Goal: Task Accomplishment & Management: Complete application form

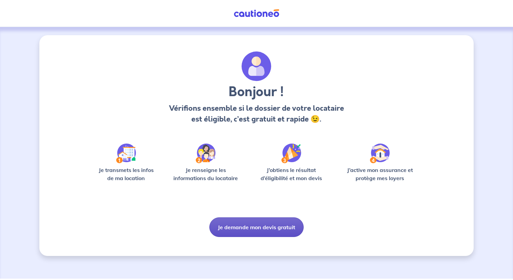
click at [260, 235] on button "Je demande mon devis gratuit" at bounding box center [256, 228] width 94 height 20
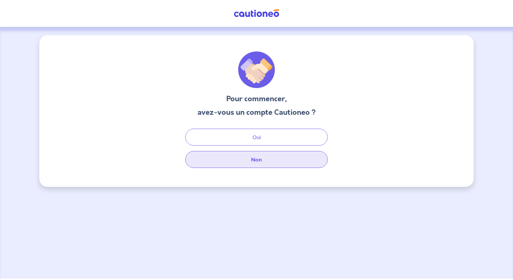
click at [260, 160] on button "Non" at bounding box center [256, 159] width 142 height 17
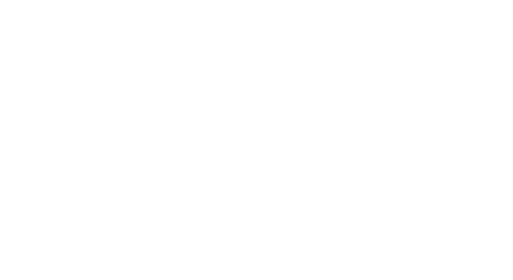
select select "FR"
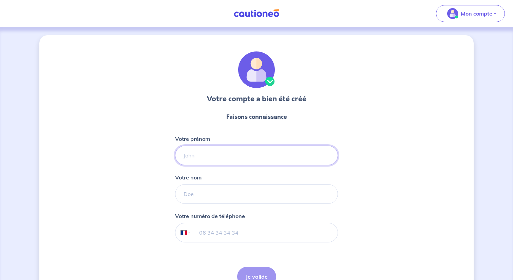
click at [247, 161] on input "Votre prénom" at bounding box center [256, 156] width 163 height 20
type input "Alassane"
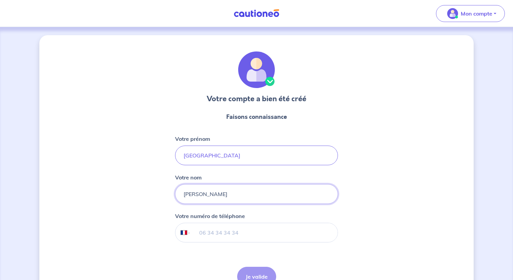
type input "KANE"
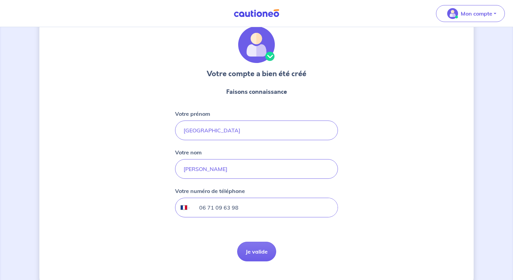
scroll to position [39, 0]
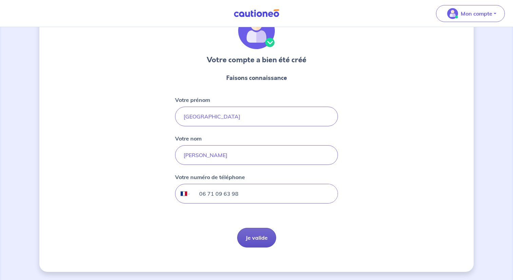
type input "06 71 09 63 98"
click at [254, 241] on button "Je valide" at bounding box center [256, 238] width 39 height 20
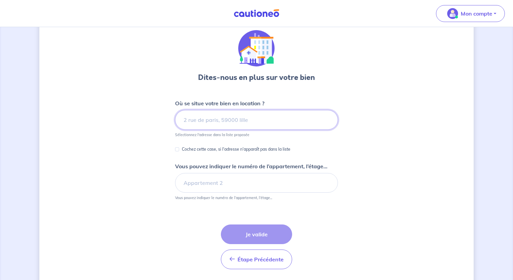
scroll to position [26, 0]
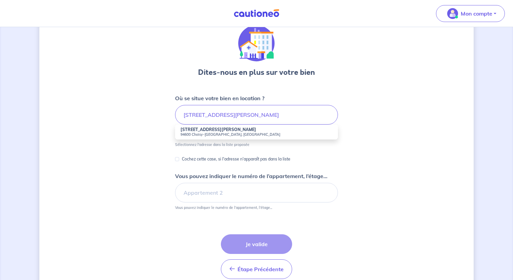
click at [273, 131] on li "1 Rue du Lieutenant Colonel Curie 94600 Choisy-le-Roi, France" at bounding box center [256, 132] width 163 height 15
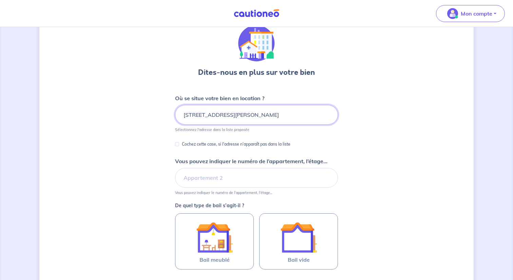
click at [190, 116] on input "1 Rue du Lieutenant Colonel Curie, 94600 Choisy-le-Roi, France" at bounding box center [256, 115] width 163 height 20
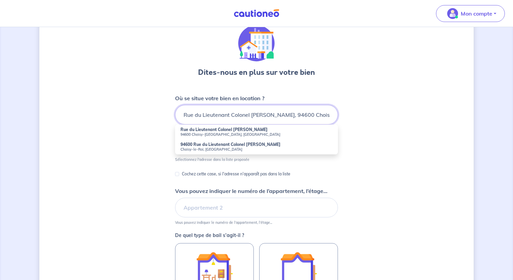
type input "Rue du Lieutenant Colonel Curie, 94600 Choisy-le-Roi, France"
click at [375, 144] on div "Dites-nous en plus sur votre bien Où se situe votre bien en location ? Rue du L…" at bounding box center [256, 201] width 434 height 385
click at [281, 114] on input "Rue du Lieutenant Colonel Curie, 94600 Choisy-le-Roi, France" at bounding box center [256, 115] width 163 height 20
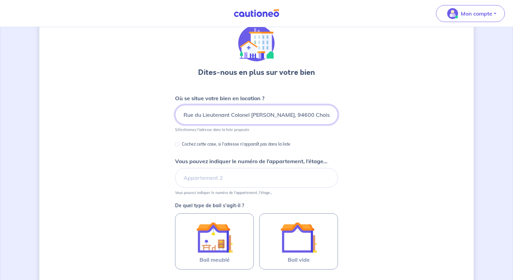
click at [252, 118] on input "Rue du Lieutenant Colonel Curie, 94600 Choisy-le-Roi, France" at bounding box center [256, 115] width 163 height 20
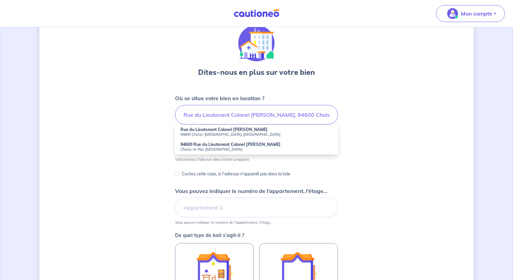
click at [240, 134] on small "94600 Choisy-le-Roi, France" at bounding box center [256, 134] width 152 height 5
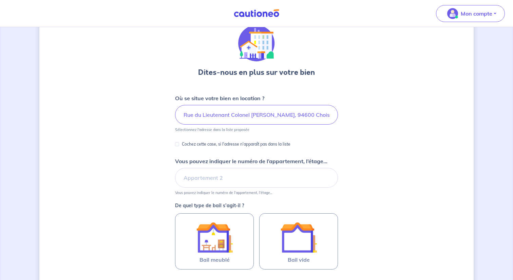
click at [363, 165] on div "Dites-nous en plus sur votre bien Où se situe votre bien en location ? Rue du L…" at bounding box center [256, 186] width 434 height 355
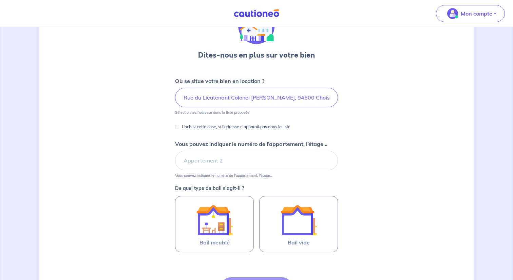
scroll to position [49, 0]
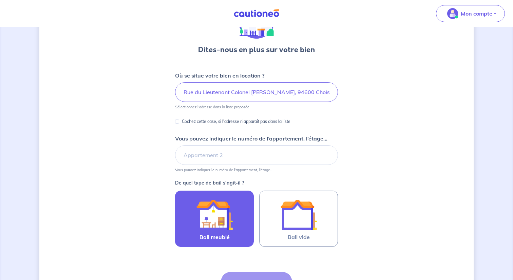
click at [228, 219] on img at bounding box center [214, 215] width 37 height 37
click at [0, 0] on input "Bail meublé" at bounding box center [0, 0] width 0 height 0
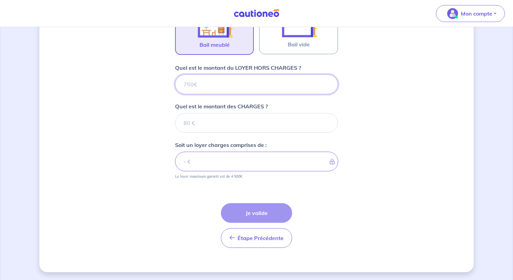
scroll to position [242, 0]
type input "11"
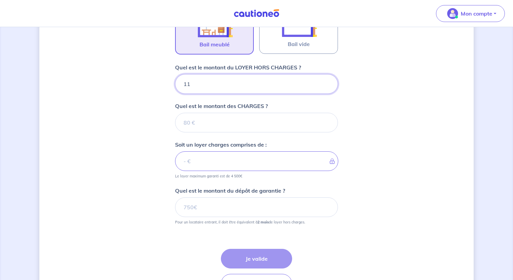
type input "111"
type input "110"
type input "1100"
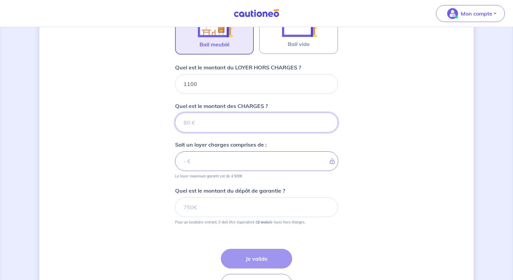
click at [206, 124] on input "Quel est le montant des CHARGES ?" at bounding box center [256, 123] width 163 height 20
click at [222, 122] on input "Quel est le montant des CHARGES ?" at bounding box center [256, 123] width 163 height 20
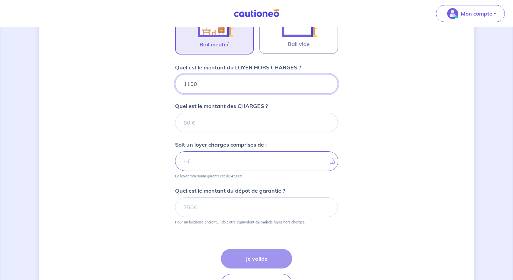
click at [216, 89] on input "1100" at bounding box center [256, 84] width 163 height 20
click at [193, 85] on input "1100" at bounding box center [256, 84] width 163 height 20
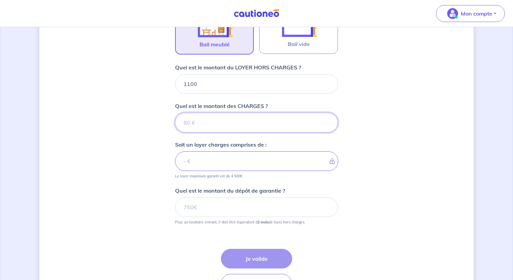
click at [196, 118] on input "Quel est le montant des CHARGES ?" at bounding box center [256, 123] width 163 height 20
type input "130"
type input "1230"
type input "130"
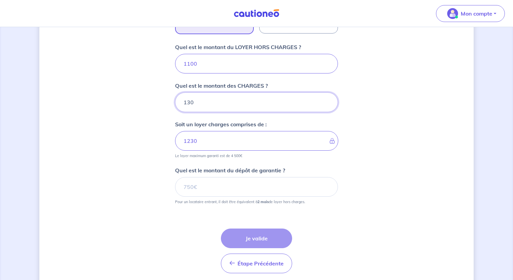
scroll to position [270, 0]
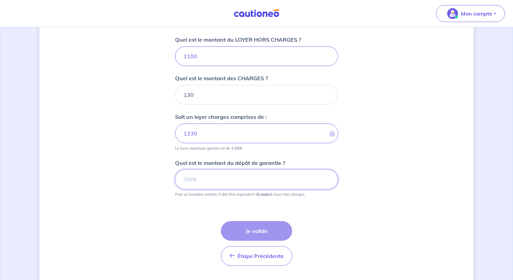
click at [274, 181] on input "Quel est le montant du dépôt de garantie ?" at bounding box center [256, 180] width 163 height 20
paste input "1650"
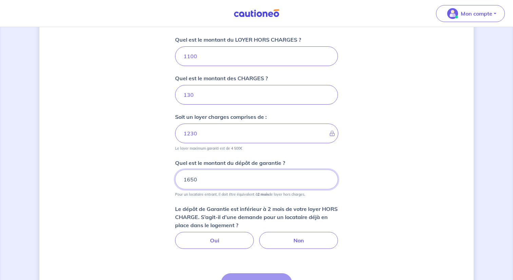
type input "1650"
click at [349, 214] on div "Dites-nous en plus sur votre bien Où se situe votre bien en location ? Rue du L…" at bounding box center [256, 54] width 434 height 578
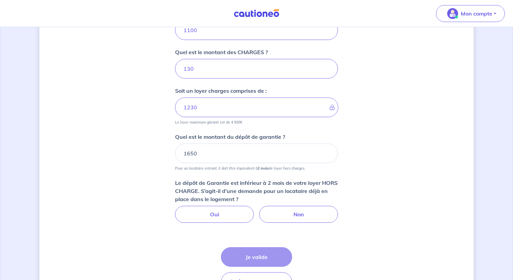
scroll to position [297, 0]
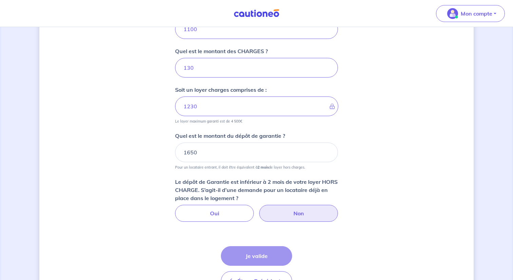
click at [312, 214] on label "Non" at bounding box center [298, 213] width 79 height 17
click at [259, 210] on input "Non" at bounding box center [256, 207] width 4 height 4
radio input "true"
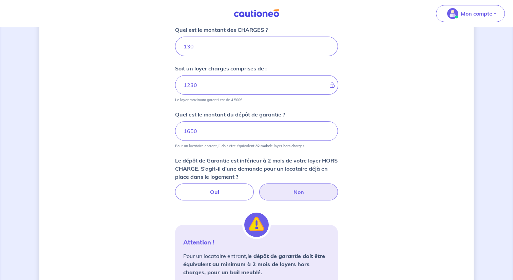
scroll to position [326, 0]
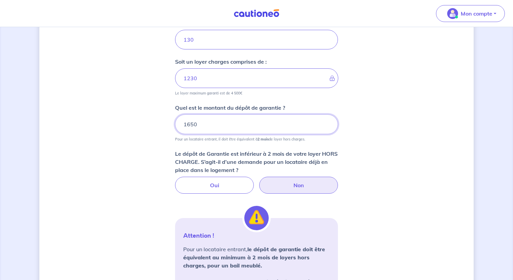
click at [188, 126] on input "1650" at bounding box center [256, 125] width 163 height 20
type input "2"
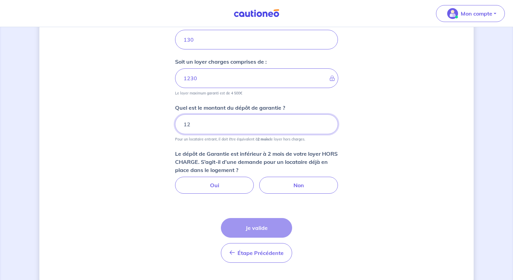
type input "1"
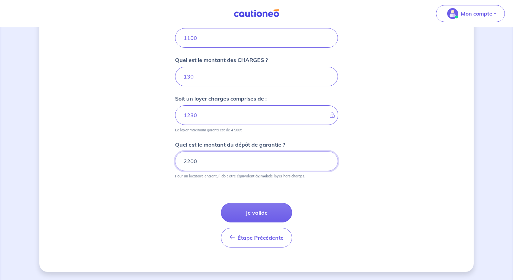
type input "2200"
click at [370, 148] on div "Dites-nous en plus sur votre bien Où se situe votre bien en location ? Rue du L…" at bounding box center [256, 10] width 434 height 526
click at [259, 214] on button "Je valide" at bounding box center [256, 213] width 71 height 20
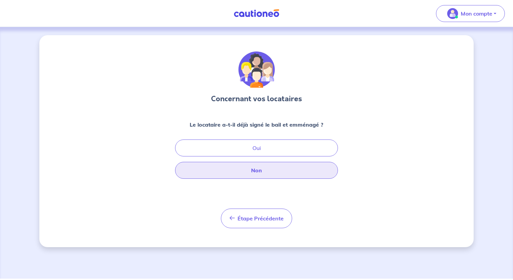
click at [261, 172] on button "Non" at bounding box center [256, 170] width 163 height 17
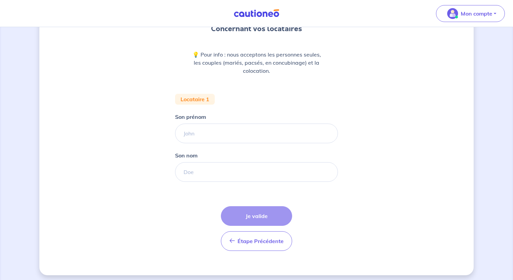
scroll to position [69, 0]
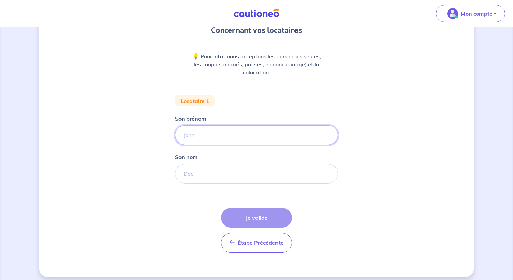
click at [264, 132] on input "Son prénom" at bounding box center [256, 135] width 163 height 20
click at [282, 98] on form "Locataire 1 Son prénom Son nom Étape Précédente Précédent Je valide Je valide" at bounding box center [256, 177] width 163 height 163
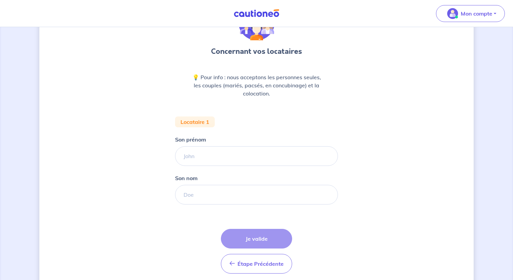
scroll to position [53, 0]
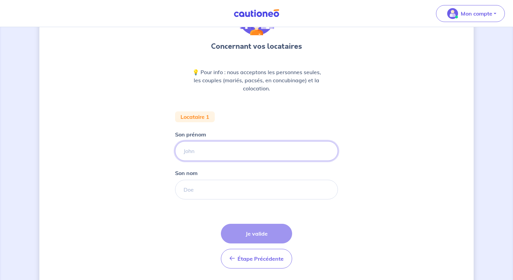
click at [278, 156] on input "Son prénom" at bounding box center [256, 151] width 163 height 20
type input "Toto"
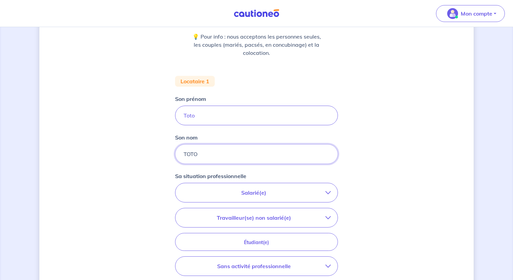
scroll to position [127, 0]
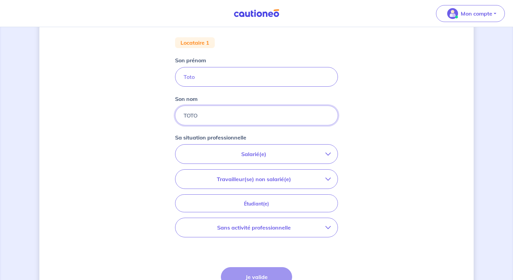
type input "TOTO"
click at [284, 155] on p "Salarié(e)" at bounding box center [253, 154] width 143 height 8
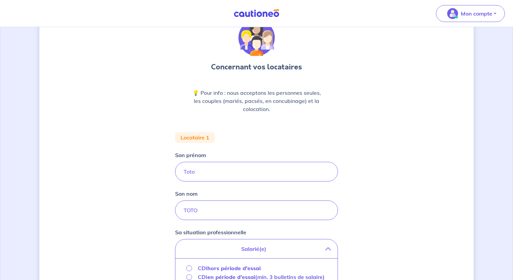
scroll to position [0, 0]
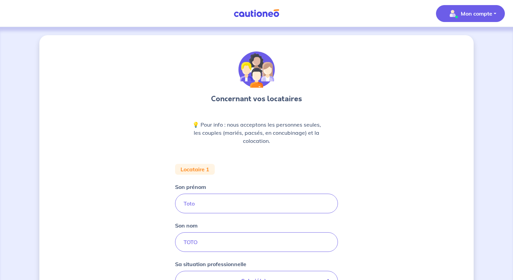
click at [474, 14] on p "Mon compte" at bounding box center [477, 13] width 32 height 8
click at [458, 43] on link "Mes informations" at bounding box center [463, 42] width 55 height 11
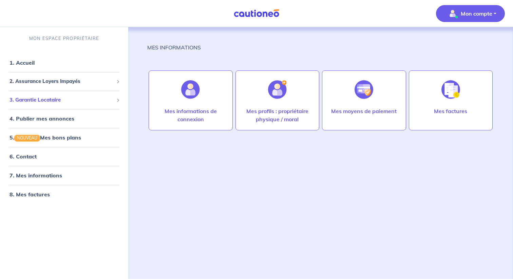
click at [69, 102] on span "3. Garantie Locataire" at bounding box center [61, 100] width 104 height 8
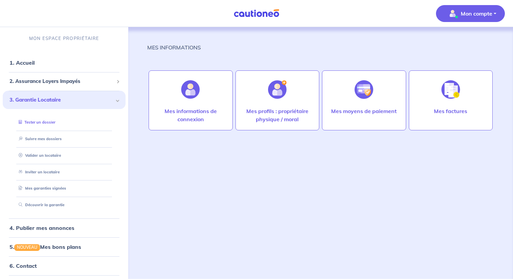
click at [55, 124] on link "Tester un dossier" at bounding box center [35, 122] width 39 height 5
